Goal: Information Seeking & Learning: Learn about a topic

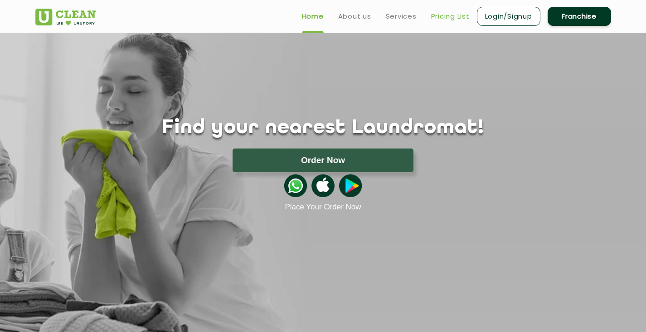
click at [451, 14] on link "Pricing List" at bounding box center [450, 16] width 39 height 11
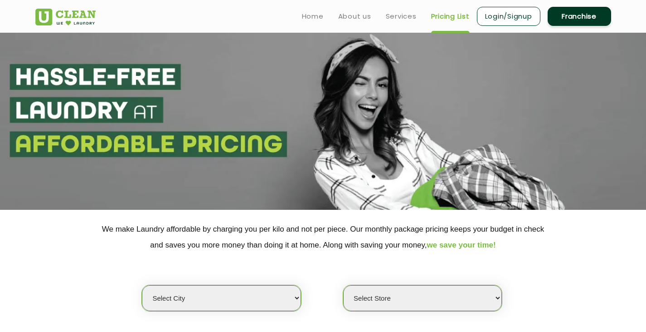
click at [282, 305] on select "Select city [GEOGRAPHIC_DATA] [GEOGRAPHIC_DATA] [GEOGRAPHIC_DATA] [GEOGRAPHIC_D…" at bounding box center [221, 298] width 159 height 26
select select "75"
click at [142, 285] on select "Select city [GEOGRAPHIC_DATA] [GEOGRAPHIC_DATA] [GEOGRAPHIC_DATA] [GEOGRAPHIC_D…" at bounding box center [221, 298] width 159 height 26
click at [387, 302] on select "Select Store [GEOGRAPHIC_DATA] (UC237) [GEOGRAPHIC_DATA]" at bounding box center [422, 298] width 159 height 26
select select "469"
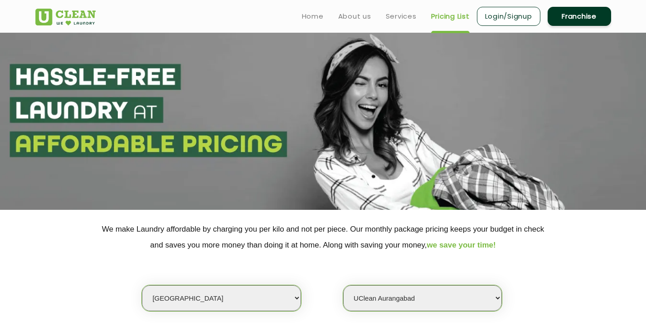
click at [343, 285] on select "Select Store [GEOGRAPHIC_DATA] (UC237) [GEOGRAPHIC_DATA]" at bounding box center [422, 298] width 159 height 26
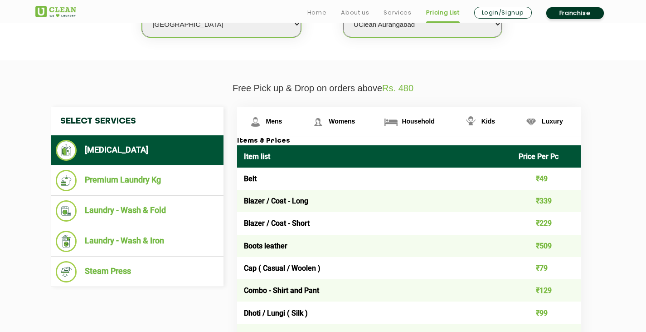
scroll to position [275, 0]
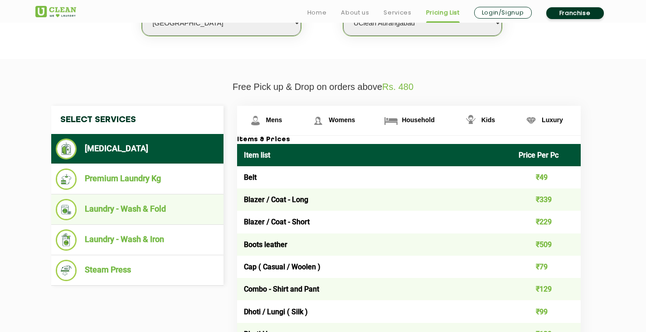
click at [143, 208] on li "Laundry - Wash & Fold" at bounding box center [137, 209] width 163 height 21
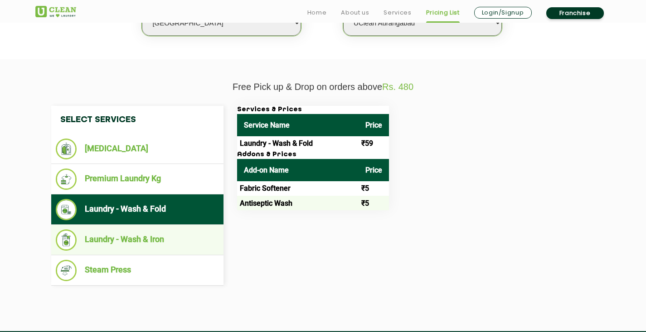
click at [149, 246] on li "Laundry - Wash & Iron" at bounding box center [137, 239] width 163 height 21
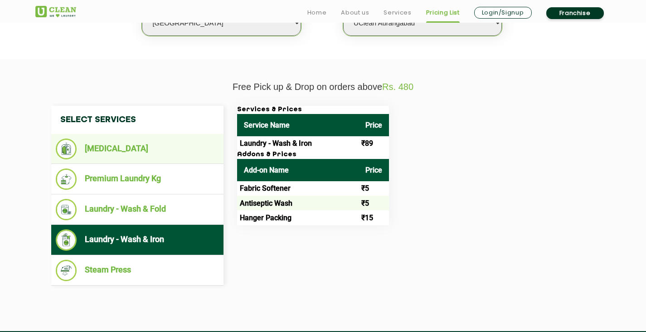
click at [143, 149] on li "[MEDICAL_DATA]" at bounding box center [137, 148] width 163 height 21
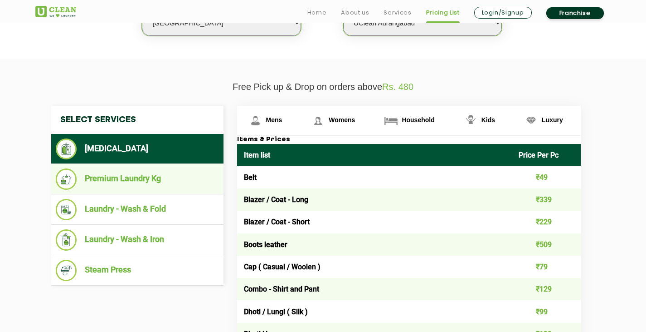
click at [147, 180] on li "Premium Laundry Kg" at bounding box center [137, 178] width 163 height 21
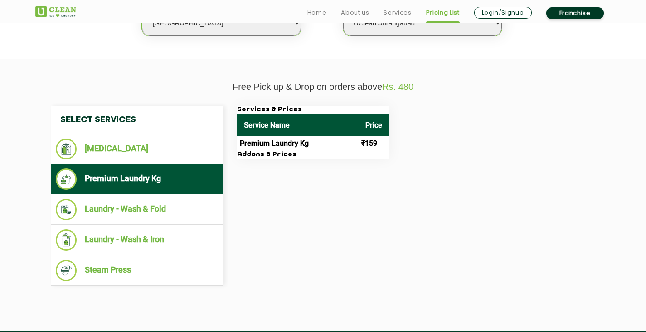
click at [313, 145] on td "Premium Laundry Kg" at bounding box center [298, 143] width 122 height 15
click at [378, 143] on td "₹159" at bounding box center [374, 143] width 30 height 15
click at [275, 119] on th "Service Name" at bounding box center [298, 125] width 122 height 22
click at [160, 175] on li "Premium Laundry Kg" at bounding box center [137, 178] width 163 height 21
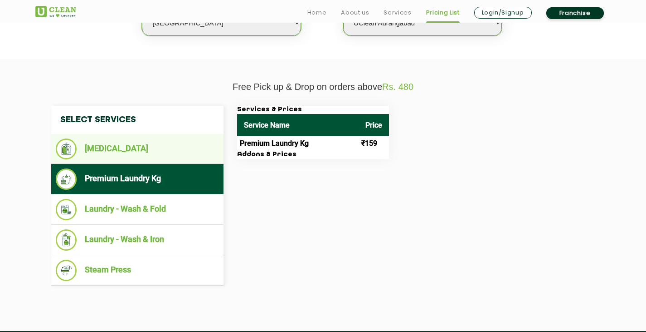
click at [133, 147] on li "[MEDICAL_DATA]" at bounding box center [137, 148] width 163 height 21
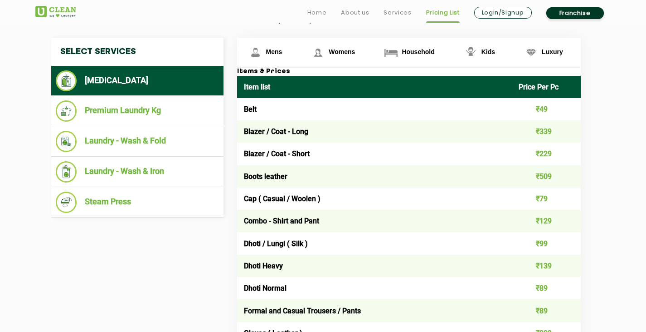
scroll to position [345, 0]
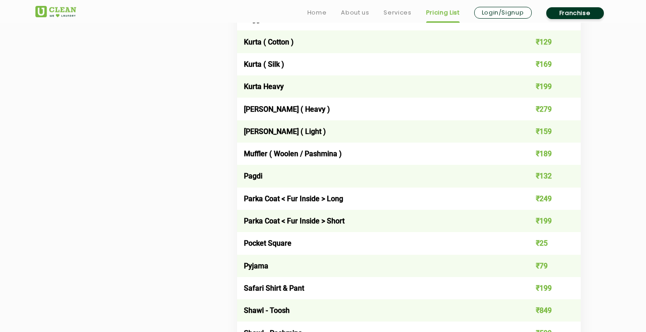
click at [298, 158] on tbody "Belt ₹49 Blazer / Coat - Long ₹339 Blazer / Coat - Short ₹229 Boots leather ₹50…" at bounding box center [409, 266] width 344 height 1588
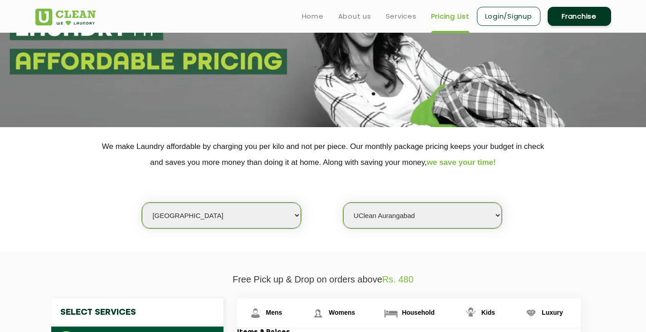
scroll to position [0, 0]
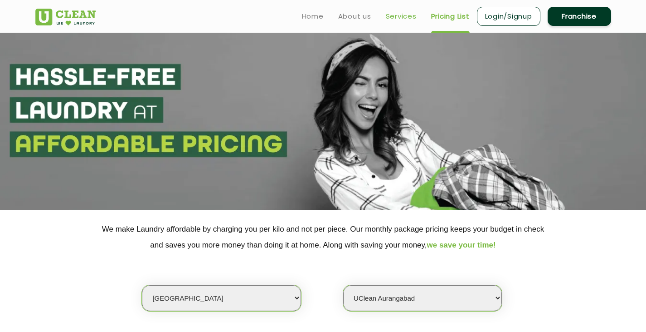
click at [404, 18] on link "Services" at bounding box center [401, 16] width 31 height 11
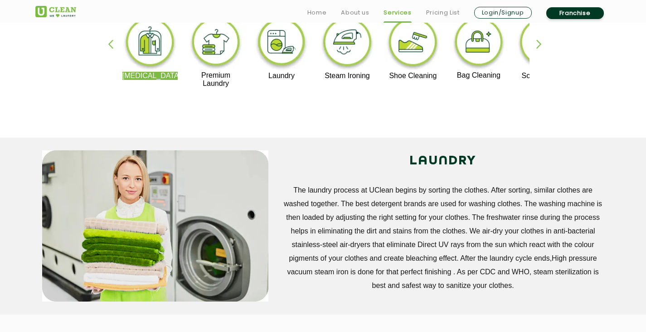
scroll to position [245, 0]
click at [216, 59] on img at bounding box center [216, 43] width 56 height 56
